Goal: Information Seeking & Learning: Learn about a topic

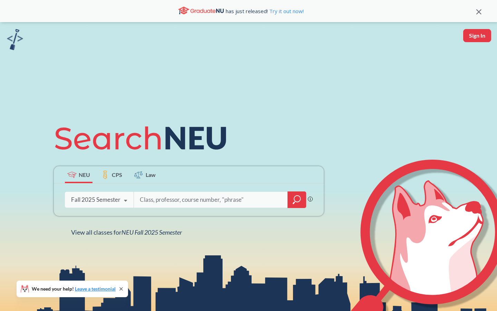
click at [148, 200] on input "search" at bounding box center [211, 199] width 144 height 14
click at [300, 198] on icon "magnifying glass" at bounding box center [297, 198] width 6 height 6
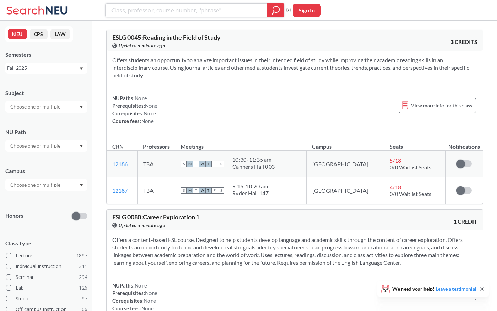
paste input "Peoples and Cultures"
type input "Peoples and Cultures"
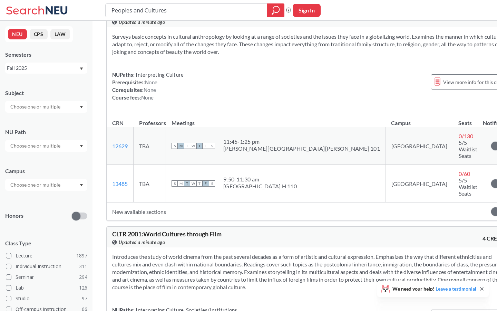
scroll to position [22, 0]
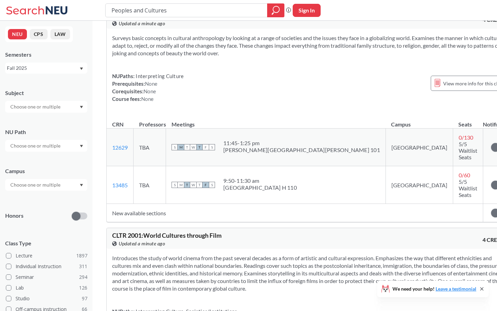
click at [142, 204] on td "New available sections" at bounding box center [295, 213] width 376 height 18
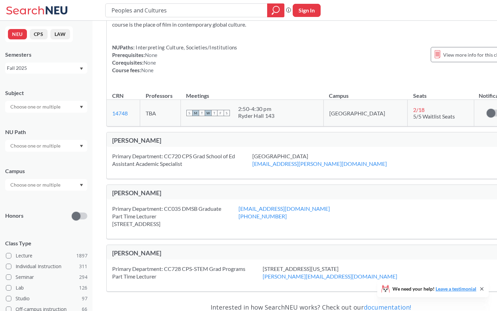
scroll to position [0, 0]
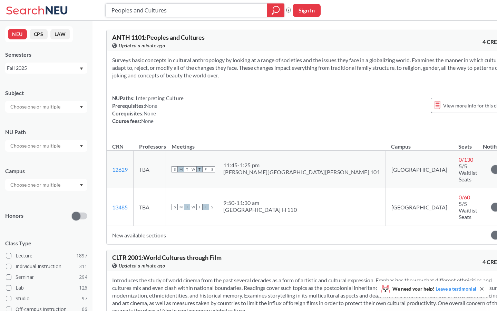
drag, startPoint x: 188, startPoint y: 14, endPoint x: 101, endPoint y: 1, distance: 88.7
click at [101, 1] on div "Peoples and Cultures Phrase search guarantees the exact search appears in the r…" at bounding box center [248, 10] width 497 height 21
paste input "Global Markets and Local Culture"
type input "Global Markets and Local Culture"
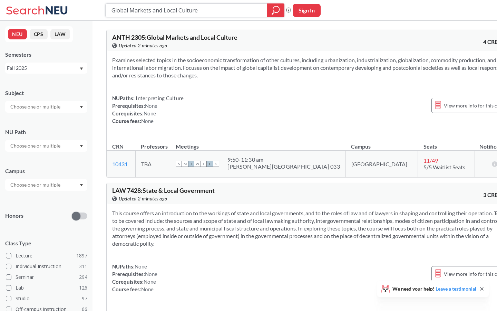
drag, startPoint x: 200, startPoint y: 14, endPoint x: 73, endPoint y: 6, distance: 127.7
click at [73, 6] on div "Global Markets and Local Culture Phrase search guarantees the exact search appe…" at bounding box center [248, 10] width 497 height 21
paste input "Global and Intercultural Communication"
type input "Global and Intercultural Communication"
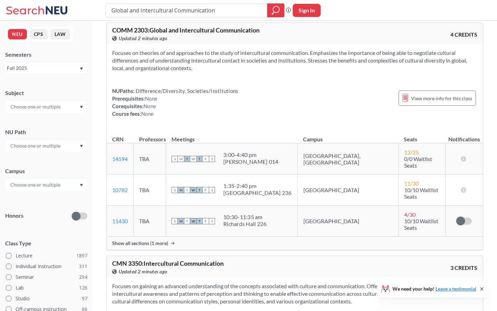
scroll to position [8, 0]
click at [146, 239] on span "Show all sections (1 more)" at bounding box center [140, 242] width 56 height 6
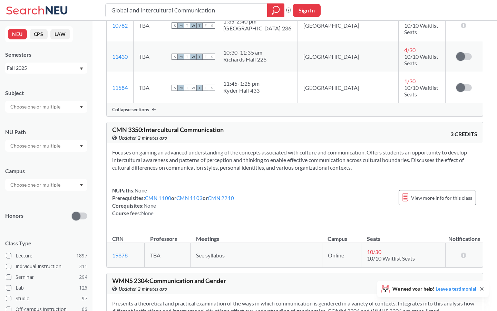
scroll to position [0, 0]
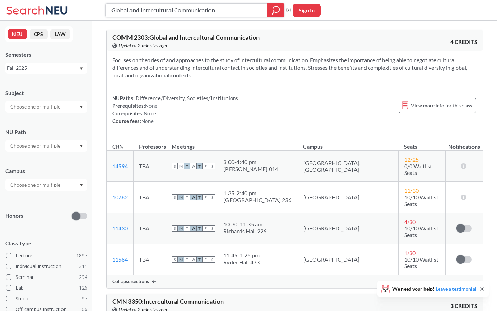
drag, startPoint x: 229, startPoint y: 9, endPoint x: 139, endPoint y: 0, distance: 89.8
click at [139, 0] on div "Global and Intercultural Communication Phrase search guarantees the exact searc…" at bounding box center [248, 10] width 497 height 21
paste input "Human Trafficking"
type input "Human Trafficking"
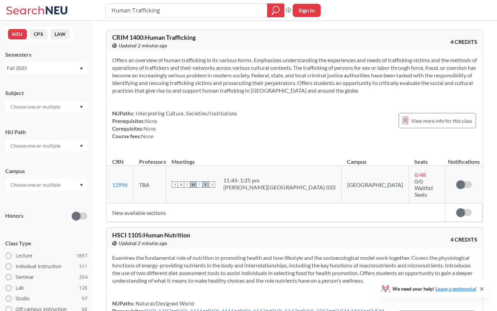
click at [138, 203] on td "New available sections" at bounding box center [276, 212] width 339 height 18
drag, startPoint x: 177, startPoint y: 12, endPoint x: 114, endPoint y: 3, distance: 63.9
click at [114, 3] on div "Human Trafficking Phrase search guarantees the exact search appears in the resu…" at bounding box center [248, 10] width 497 height 21
paste input "Global Criminology"
type input "Global Criminology"
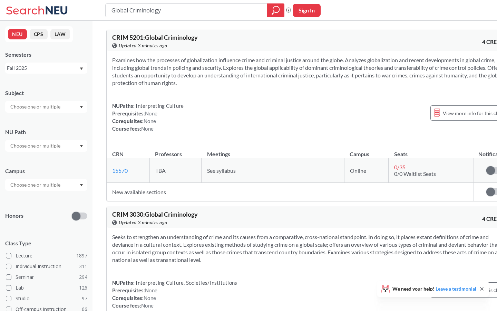
click at [144, 185] on td "New available sections" at bounding box center [290, 192] width 367 height 18
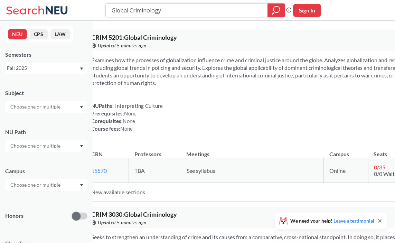
drag, startPoint x: 172, startPoint y: 9, endPoint x: 122, endPoint y: 9, distance: 49.7
click at [122, 9] on input "Global Criminology" at bounding box center [187, 10] width 152 height 12
type input "G"
type input "international"
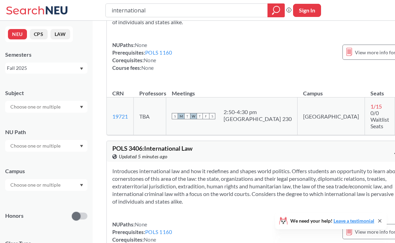
scroll to position [439, 0]
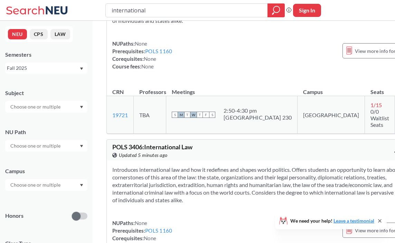
click at [64, 108] on div at bounding box center [46, 107] width 82 height 12
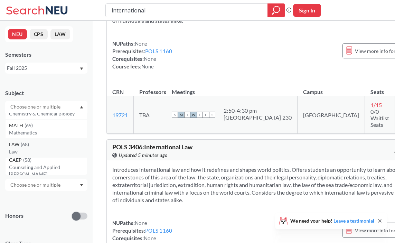
scroll to position [0, 0]
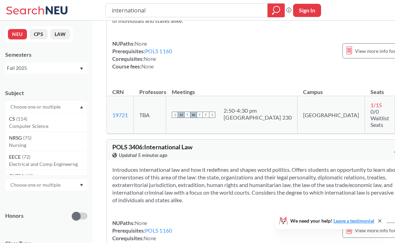
click at [35, 107] on input "text" at bounding box center [36, 107] width 58 height 8
type input "int"
click at [47, 120] on div "INTL ( 15 )" at bounding box center [48, 119] width 78 height 8
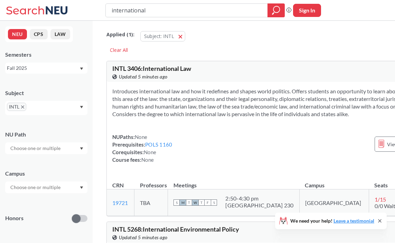
drag, startPoint x: 144, startPoint y: 70, endPoint x: 109, endPoint y: 69, distance: 34.2
click at [109, 69] on div "INTL 3406 : International Law View this course on Banner. Updated 5 minutes ago…" at bounding box center [283, 71] width 352 height 21
copy span "INTL 3406 :"
click at [174, 139] on div "Introduces international law and how it redefines and shapes world politics. Of…" at bounding box center [283, 128] width 352 height 93
click at [162, 147] on link "POLS 1160" at bounding box center [158, 144] width 27 height 6
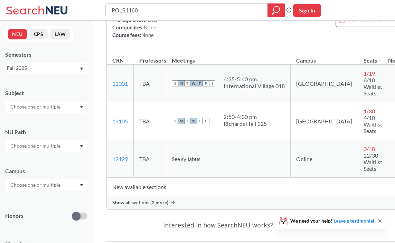
scroll to position [89, 0]
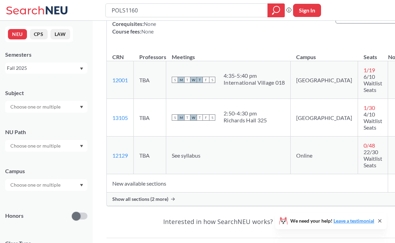
click at [140, 202] on span "Show all sections (2 more)" at bounding box center [140, 199] width 56 height 6
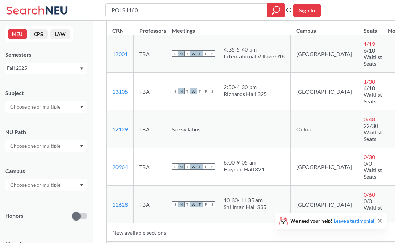
scroll to position [117, 0]
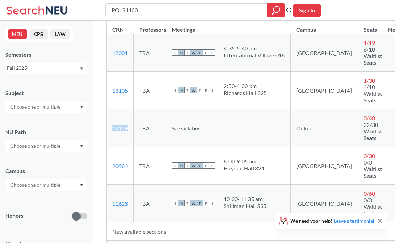
copy link "12129"
drag, startPoint x: 130, startPoint y: 132, endPoint x: 111, endPoint y: 131, distance: 19.7
click at [111, 131] on td "12129 View this section on Banner." at bounding box center [120, 128] width 27 height 38
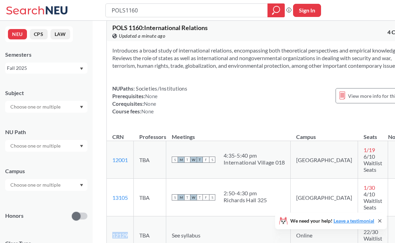
scroll to position [0, 0]
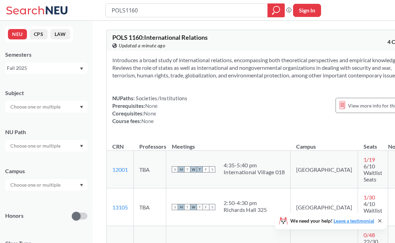
click at [49, 101] on div at bounding box center [46, 107] width 82 height 12
click at [49, 107] on input "text" at bounding box center [36, 107] width 58 height 8
type input "INTB"
click at [69, 101] on div "INTB" at bounding box center [46, 107] width 82 height 12
click at [54, 153] on div "Subject INTB No results found. NU Path Campus Honors Class Type Lecture 1 Cours…" at bounding box center [46, 201] width 82 height 238
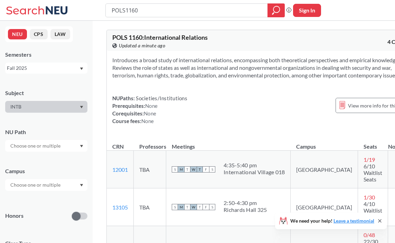
click at [63, 110] on div "INTB" at bounding box center [46, 107] width 82 height 12
click at [65, 101] on div "INTB" at bounding box center [46, 107] width 82 height 12
click at [82, 107] on icon "Dropdown arrow" at bounding box center [81, 107] width 3 height 3
drag, startPoint x: 159, startPoint y: 13, endPoint x: 88, endPoint y: 13, distance: 71.5
click at [88, 13] on div "POLS1160 Phrase search guarantees the exact search appears in the results. Ex. …" at bounding box center [197, 10] width 395 height 21
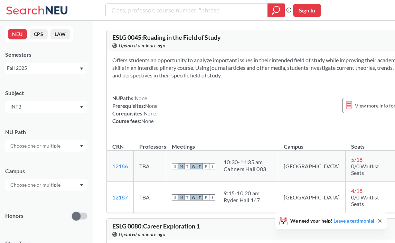
click at [66, 109] on div "INTB" at bounding box center [46, 107] width 82 height 12
click at [64, 123] on p "International Business" at bounding box center [48, 126] width 78 height 7
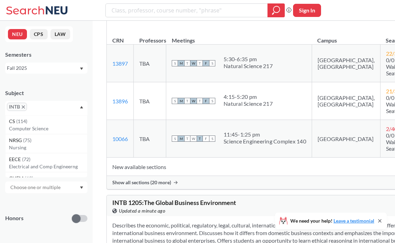
scroll to position [144, 0]
click at [39, 94] on div "Subject" at bounding box center [46, 93] width 82 height 8
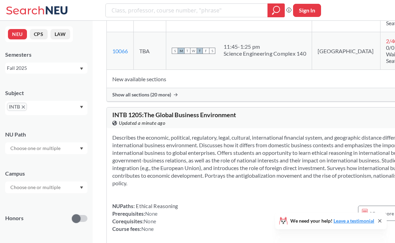
scroll to position [231, 0]
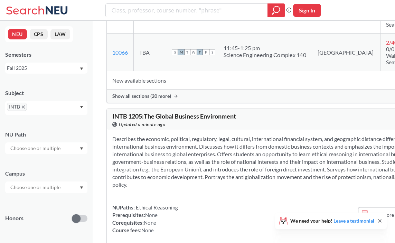
click at [157, 83] on td "New available sections" at bounding box center [258, 80] width 303 height 18
click at [146, 99] on span "Show all sections (20 more)" at bounding box center [141, 96] width 59 height 6
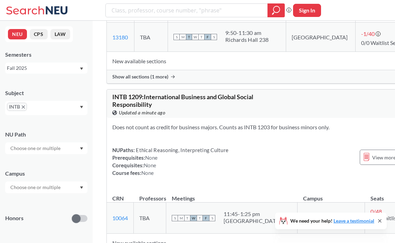
scroll to position [1284, 0]
click at [151, 80] on span "Show all sections (1 more)" at bounding box center [140, 77] width 56 height 6
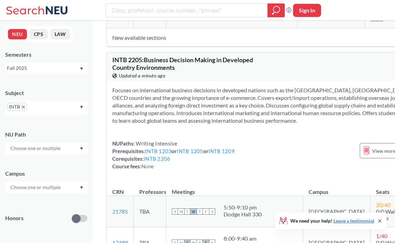
scroll to position [1537, 0]
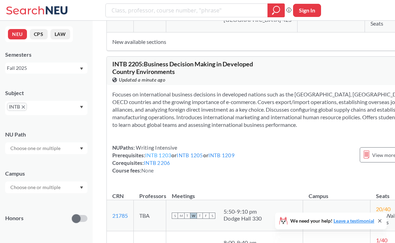
click at [157, 152] on link "INTB 1203" at bounding box center [158, 155] width 26 height 6
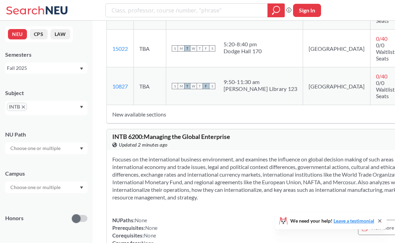
scroll to position [2457, 0]
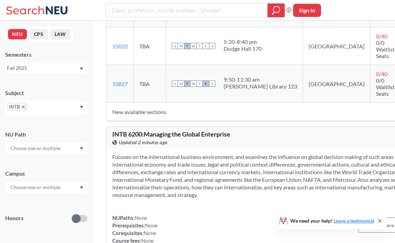
copy link "17509"
drag, startPoint x: 129, startPoint y: 192, endPoint x: 109, endPoint y: 191, distance: 20.0
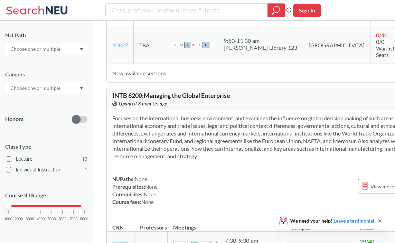
scroll to position [2507, 0]
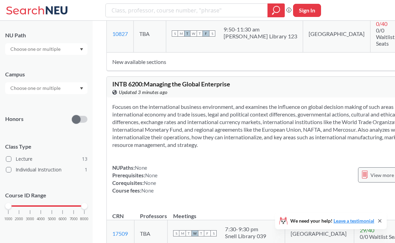
click at [370, 171] on span "View more info for this class" at bounding box center [400, 175] width 61 height 9
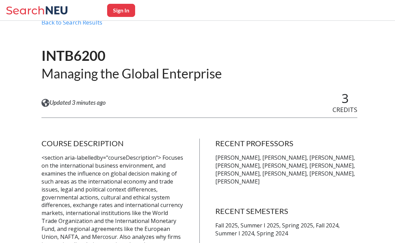
scroll to position [32, 0]
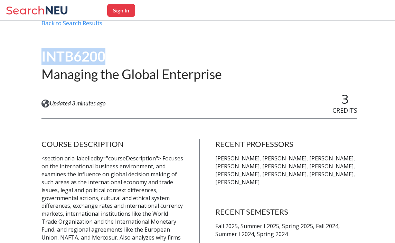
copy h1 "INTB6200"
drag, startPoint x: 35, startPoint y: 54, endPoint x: 115, endPoint y: 55, distance: 79.4
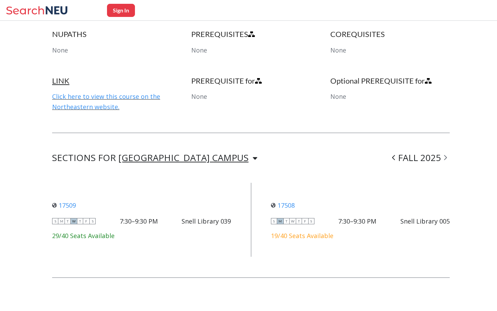
scroll to position [392, 0]
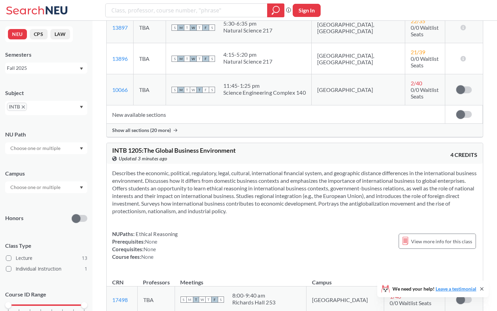
scroll to position [186, 0]
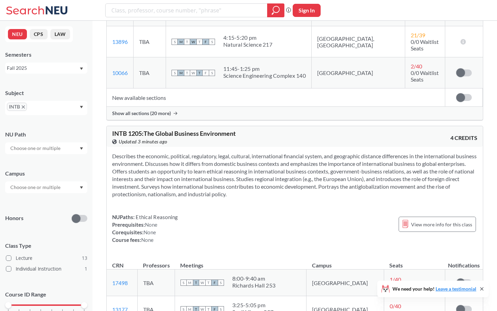
click at [45, 144] on input "text" at bounding box center [36, 148] width 58 height 8
click at [22, 107] on icon "X to remove pill" at bounding box center [23, 106] width 3 height 3
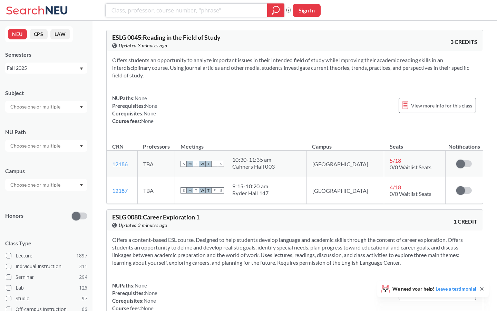
click at [144, 11] on input "search" at bounding box center [187, 10] width 152 height 12
type input "history"
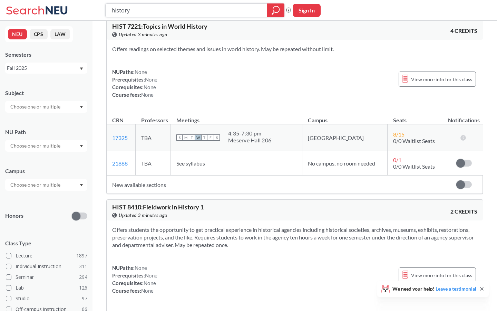
scroll to position [1026, 0]
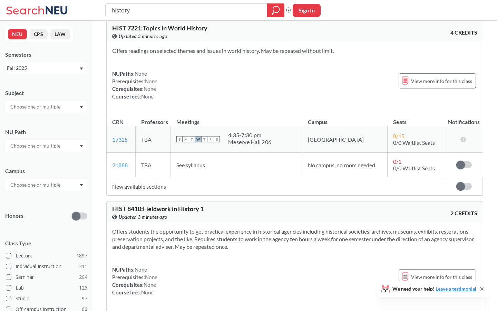
click at [129, 187] on td "New available sections" at bounding box center [276, 186] width 339 height 18
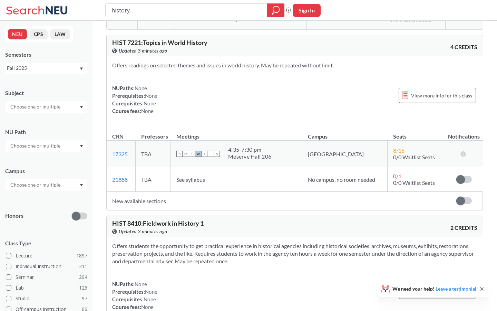
scroll to position [1013, 0]
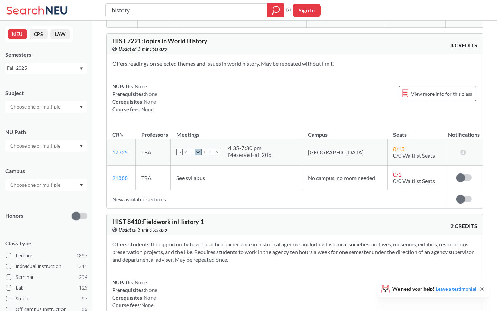
click at [132, 177] on td "21888 View this section on Banner." at bounding box center [121, 177] width 29 height 25
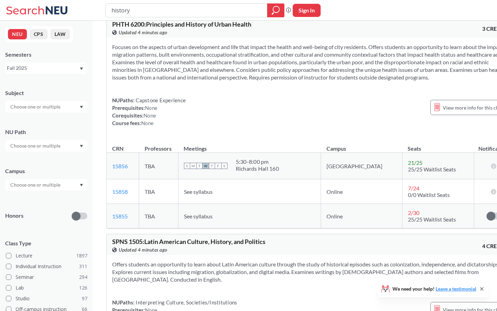
scroll to position [4165, 0]
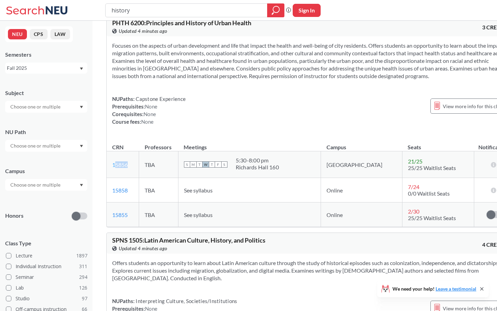
copy link "5856"
drag, startPoint x: 134, startPoint y: 196, endPoint x: 114, endPoint y: 194, distance: 19.8
click at [114, 178] on td "15856 View this section on Banner." at bounding box center [123, 164] width 32 height 27
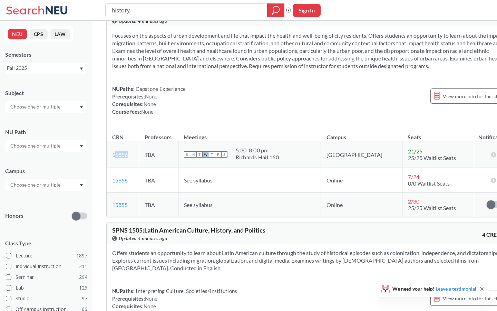
scroll to position [4175, 0]
click at [162, 217] on td "TBA" at bounding box center [158, 205] width 39 height 25
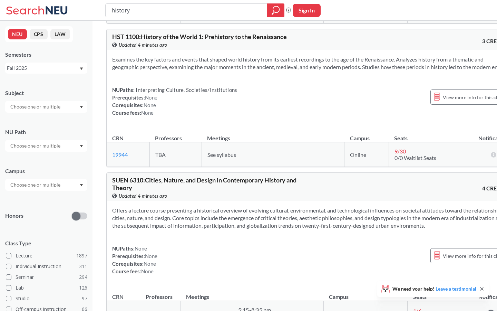
scroll to position [5000, 0]
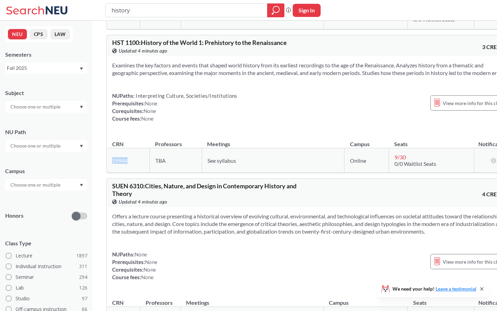
copy link "19944"
drag, startPoint x: 134, startPoint y: 194, endPoint x: 111, endPoint y: 194, distance: 22.8
click at [111, 173] on td "19944 View this section on Banner." at bounding box center [128, 160] width 43 height 25
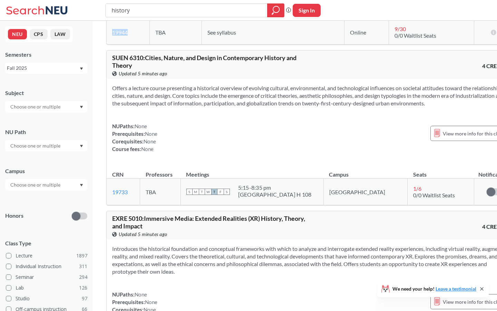
scroll to position [5129, 0]
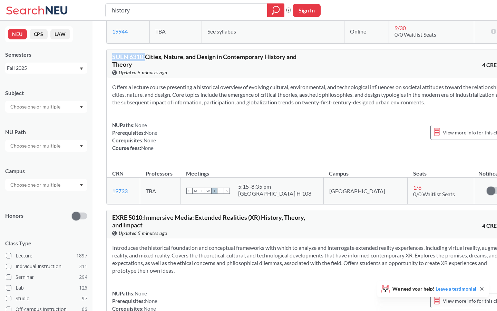
copy span "[PERSON_NAME] 6310 :"
drag, startPoint x: 145, startPoint y: 96, endPoint x: 114, endPoint y: 95, distance: 31.8
click at [114, 68] on span "[PERSON_NAME] 6310 : Cities, Nature, and Design in Contemporary History and The…" at bounding box center [204, 60] width 184 height 15
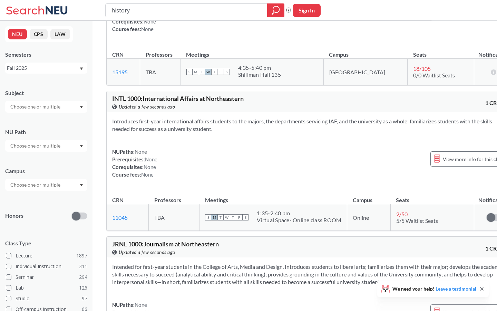
scroll to position [10159, 0]
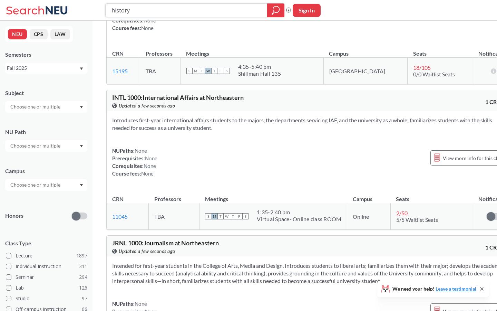
drag, startPoint x: 181, startPoint y: 10, endPoint x: 48, endPoint y: 4, distance: 132.3
click at [48, 4] on div "history Phrase search guarantees the exact search appears in the results. Ex. I…" at bounding box center [248, 10] width 497 height 21
click at [31, 109] on input "text" at bounding box center [36, 107] width 58 height 8
type input "his"
click at [35, 123] on p "History" at bounding box center [48, 126] width 78 height 7
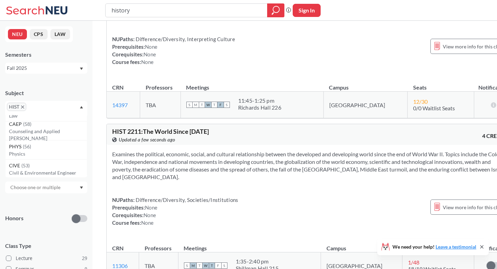
scroll to position [468, 0]
click at [80, 106] on icon "Dropdown arrow" at bounding box center [81, 107] width 3 height 3
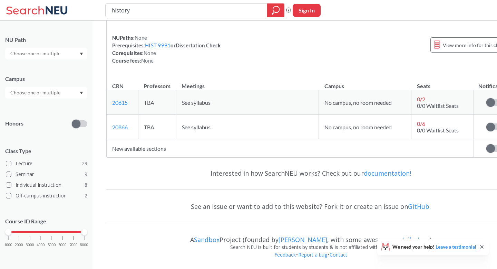
scroll to position [95, 0]
click at [163, 15] on input "history" at bounding box center [187, 10] width 152 height 12
drag, startPoint x: 154, startPoint y: 10, endPoint x: 79, endPoint y: 5, distance: 75.4
click at [79, 5] on div "history Phrase search guarantees the exact search appears in the results. Ex. I…" at bounding box center [248, 10] width 497 height 21
paste input "JWSS"
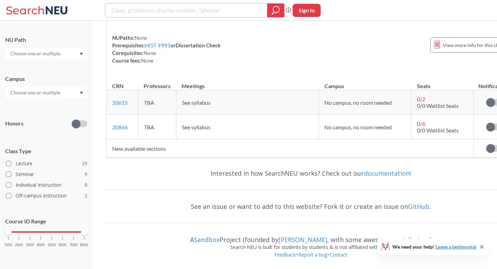
type input "JWSS"
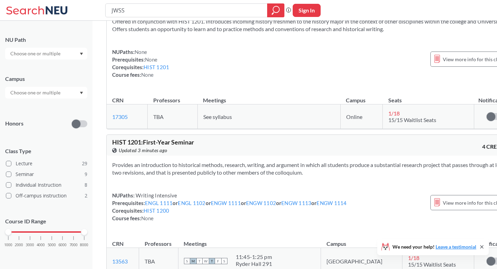
scroll to position [1202, 0]
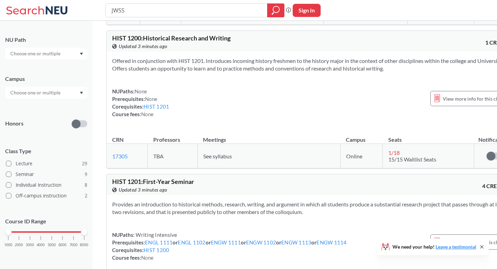
click at [172, 144] on th "Professors" at bounding box center [173, 136] width 50 height 15
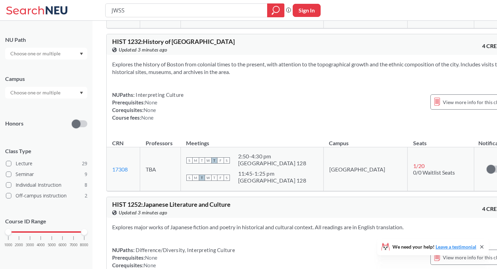
scroll to position [1831, 0]
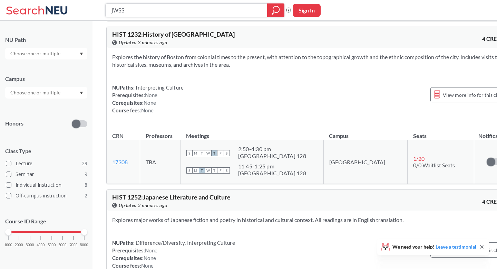
drag, startPoint x: 157, startPoint y: 9, endPoint x: 74, endPoint y: 9, distance: 83.5
click at [74, 9] on div "JWSS Phrase search guarantees the exact search appears in the results. Ex. If y…" at bounding box center [248, 10] width 497 height 21
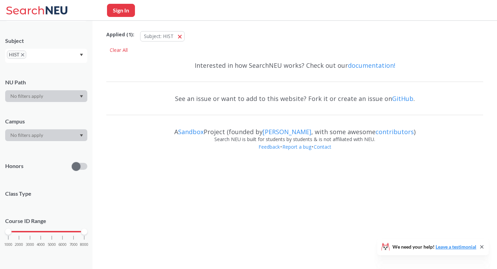
scroll to position [95, 0]
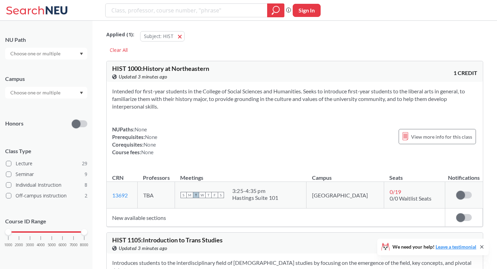
click at [22, 94] on input "text" at bounding box center [36, 92] width 58 height 8
type input "i"
type input "onli"
click at [22, 110] on span "Online" at bounding box center [17, 108] width 16 height 8
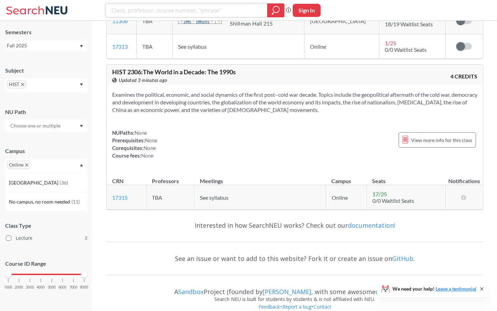
scroll to position [324, 0]
copy link "17315"
drag, startPoint x: 135, startPoint y: 198, endPoint x: 111, endPoint y: 197, distance: 23.9
click at [111, 197] on td "17315 View this section on Banner." at bounding box center [127, 197] width 40 height 25
click at [164, 69] on span "HIST 2306 : The World in a Decade: The 1990s" at bounding box center [174, 72] width 124 height 8
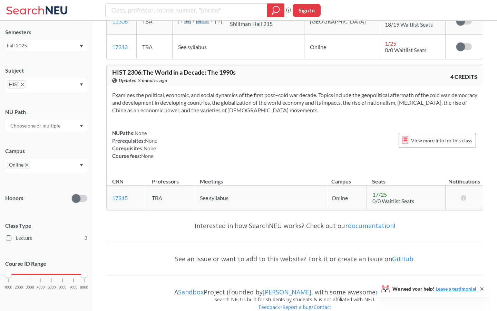
click at [124, 79] on span "Updated 3 minutes ago" at bounding box center [143, 81] width 49 height 8
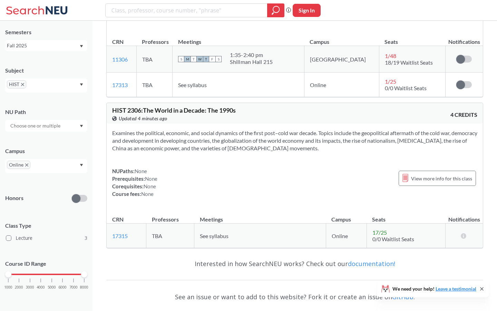
scroll to position [287, 0]
click at [159, 106] on div "HIST 2306 : The World in a Decade: The 1990s View this course on Banner. Update…" at bounding box center [295, 113] width 376 height 21
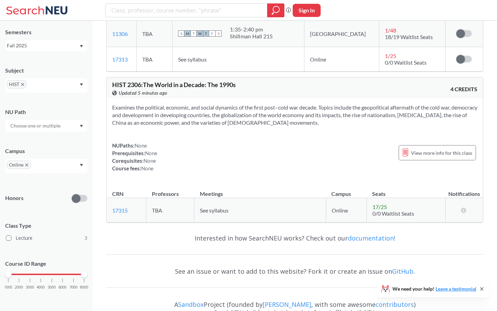
scroll to position [310, 0]
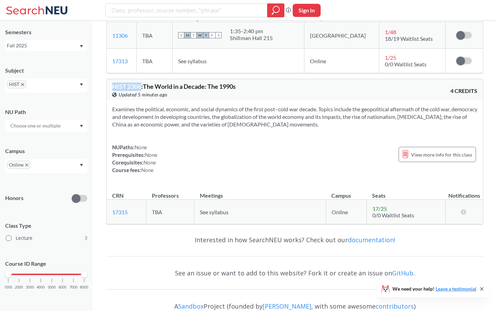
copy span "HIST 2306"
drag, startPoint x: 141, startPoint y: 86, endPoint x: 114, endPoint y: 86, distance: 27.3
click at [114, 86] on span "HIST 2306 : The World in a Decade: The 1990s" at bounding box center [174, 86] width 124 height 8
